Goal: Task Accomplishment & Management: Use online tool/utility

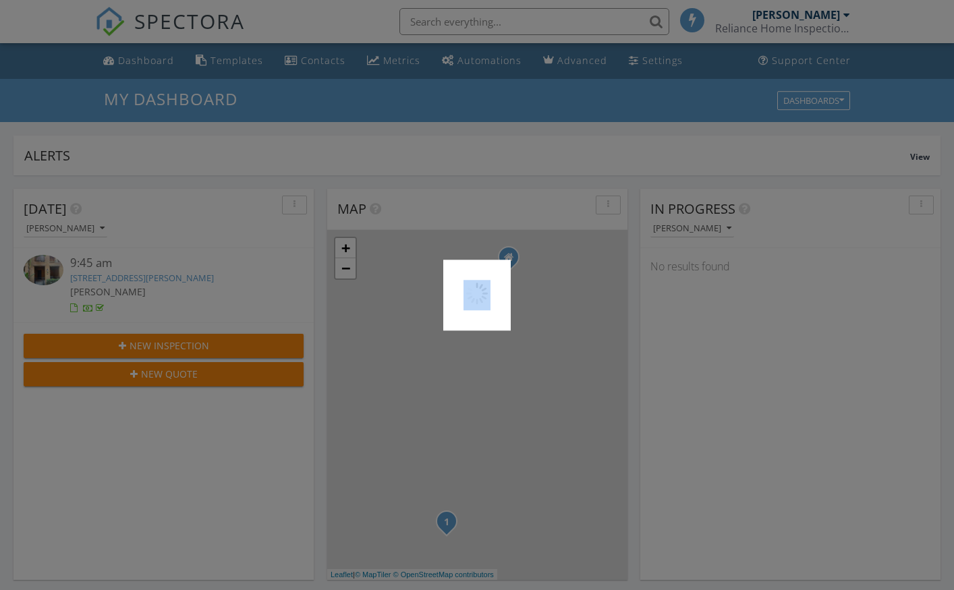
scroll to position [1249, 975]
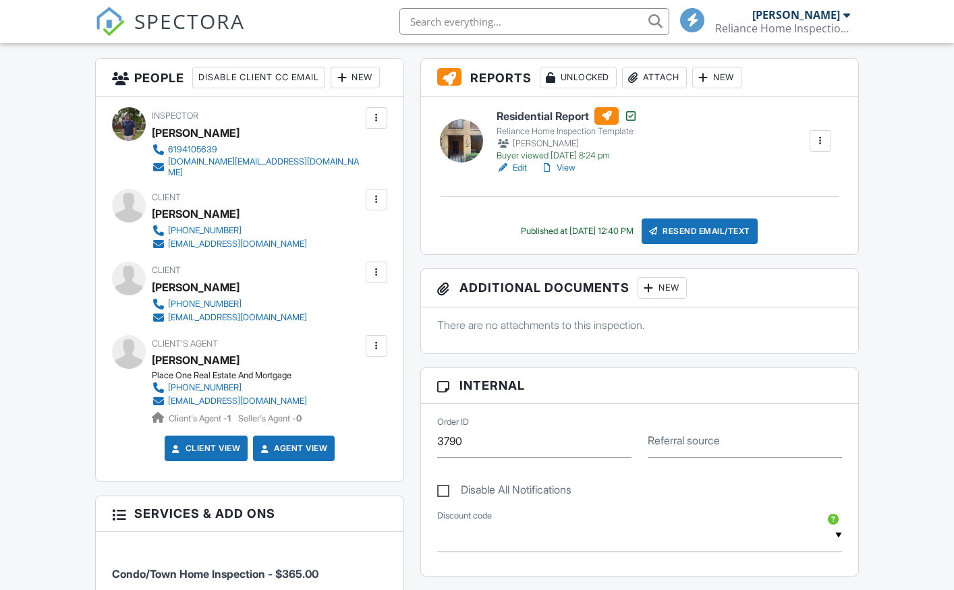
click at [571, 163] on link "View" at bounding box center [557, 167] width 35 height 13
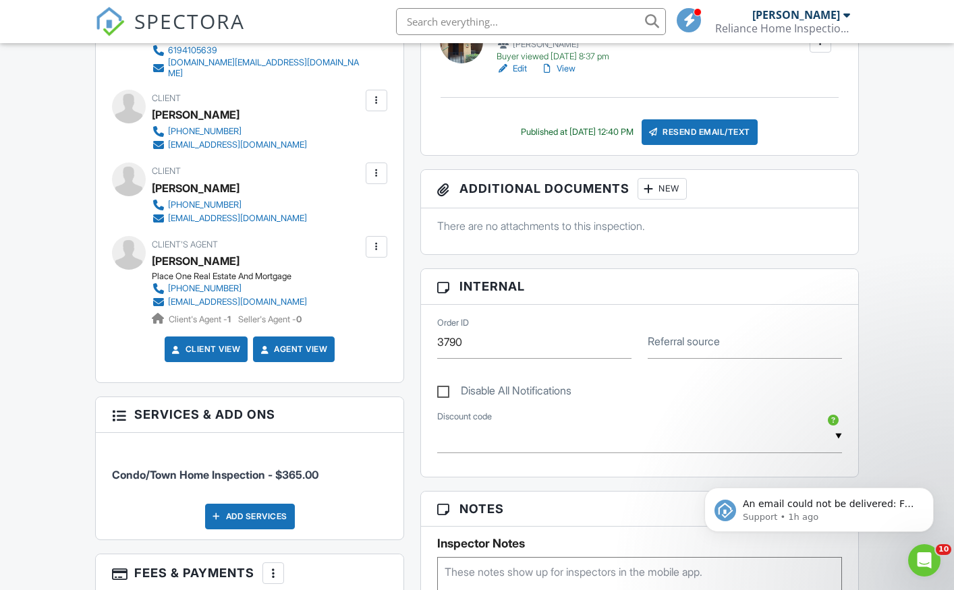
scroll to position [270, 0]
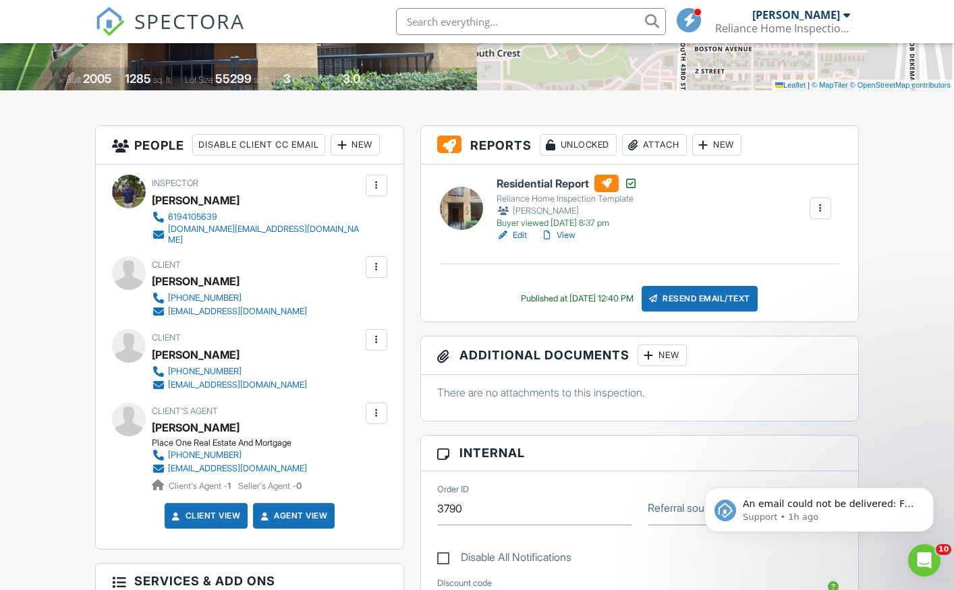
click at [567, 231] on link "View" at bounding box center [557, 235] width 35 height 13
